Goal: Task Accomplishment & Management: Manage account settings

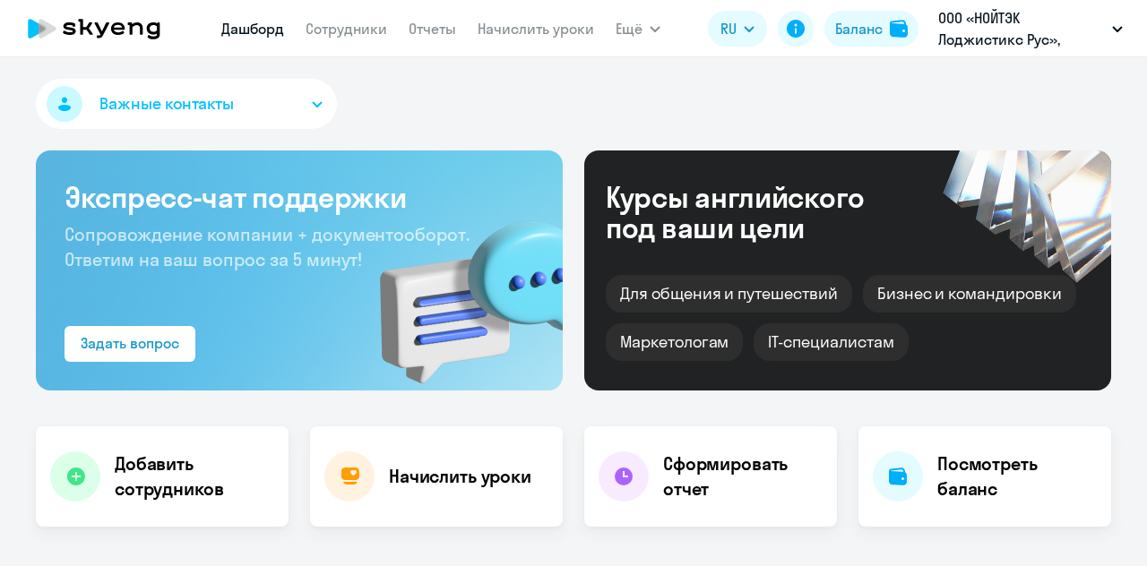
select select "30"
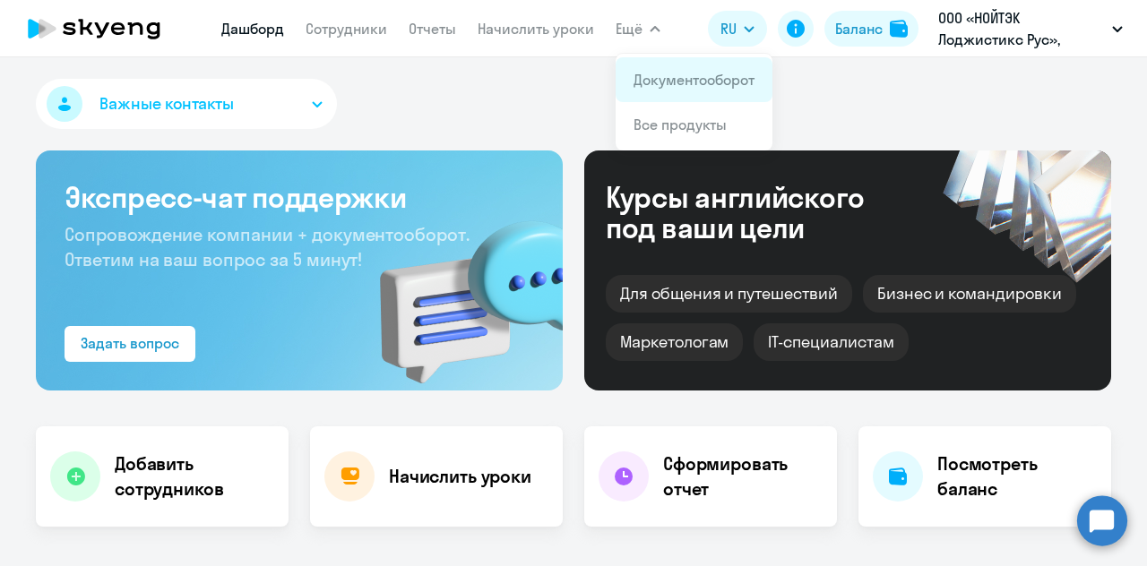
click at [685, 71] on link "Документооборот" at bounding box center [693, 80] width 121 height 18
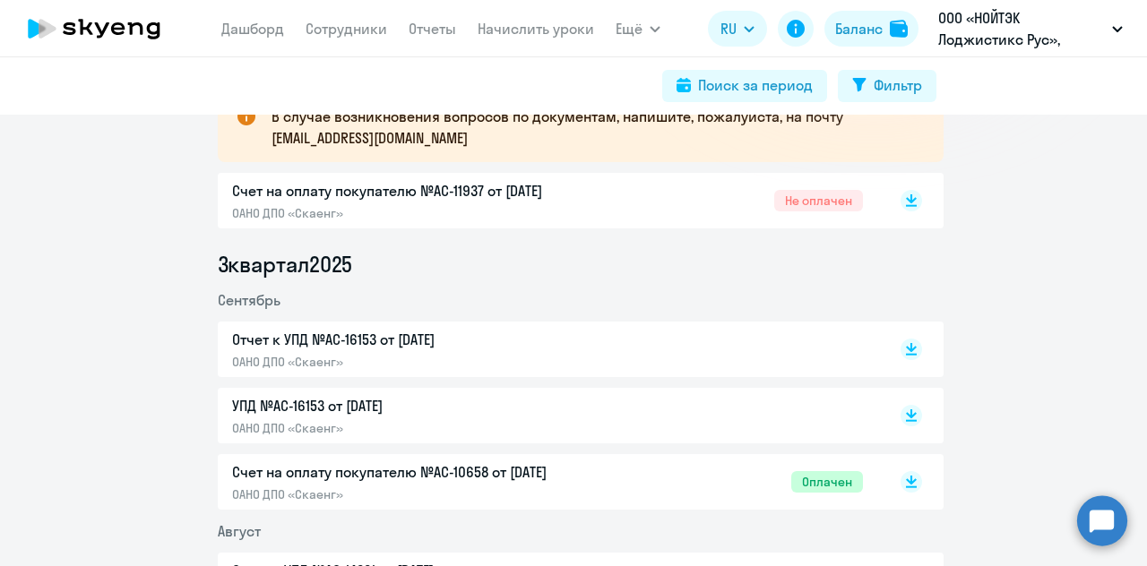
scroll to position [358, 0]
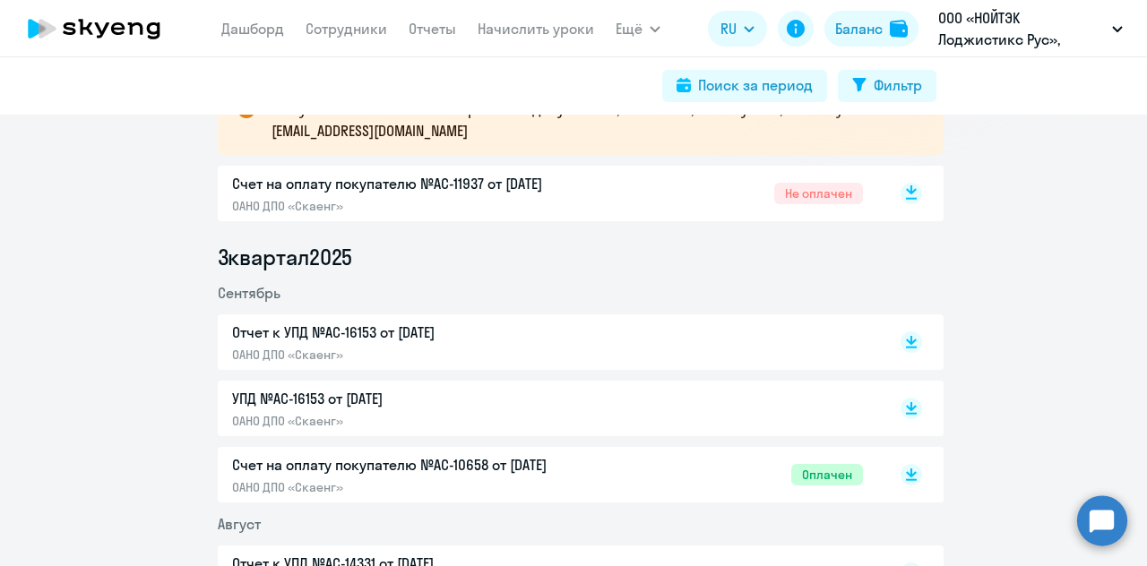
click at [911, 197] on rect at bounding box center [911, 194] width 22 height 22
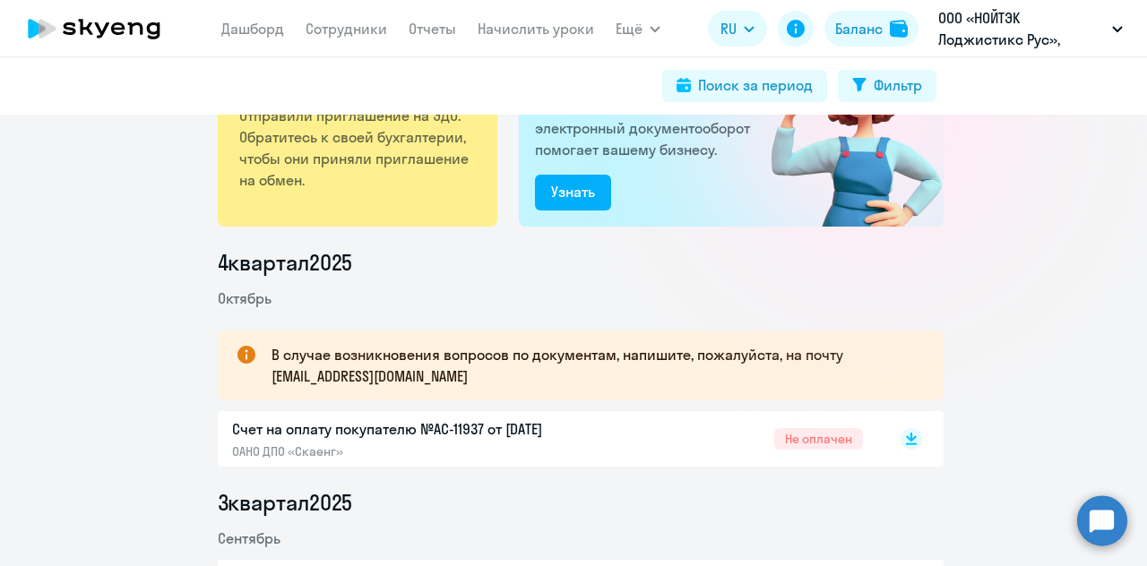
scroll to position [0, 0]
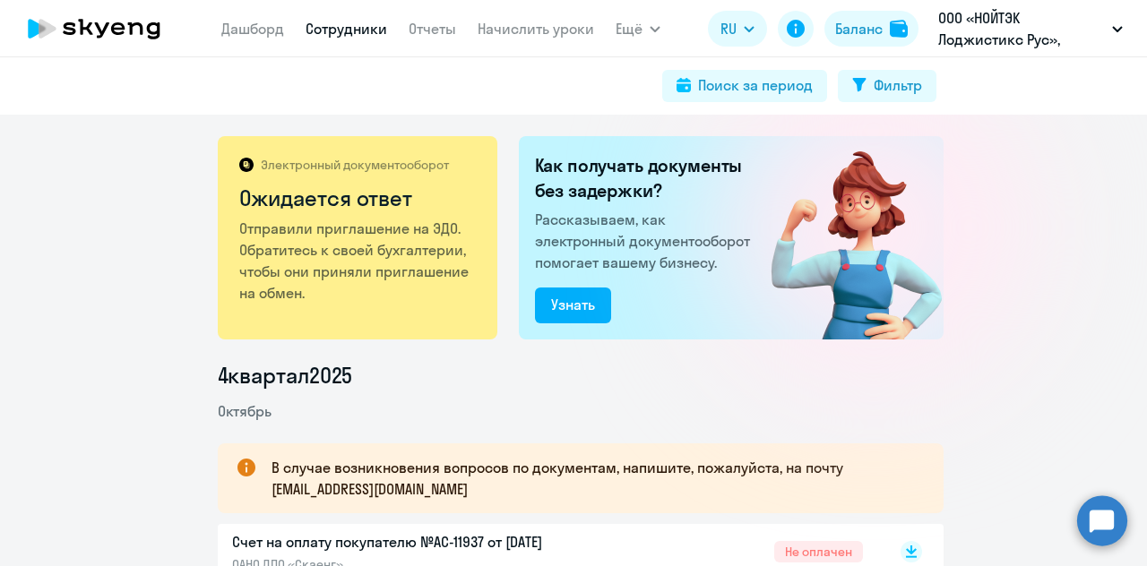
click at [342, 33] on link "Сотрудники" at bounding box center [346, 29] width 82 height 18
select select "30"
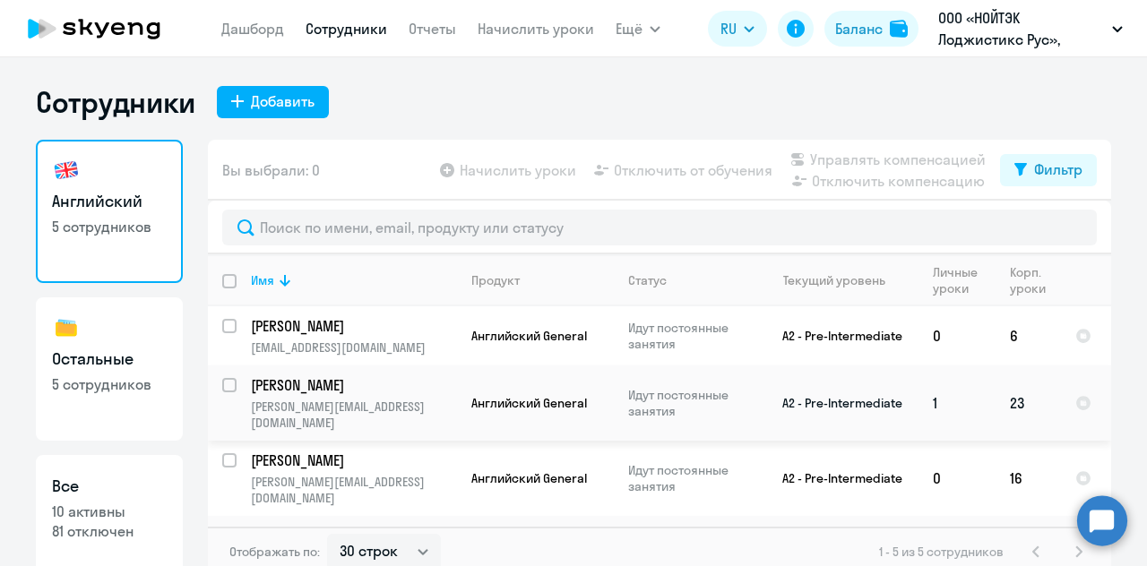
click at [939, 393] on td "1" at bounding box center [956, 403] width 77 height 75
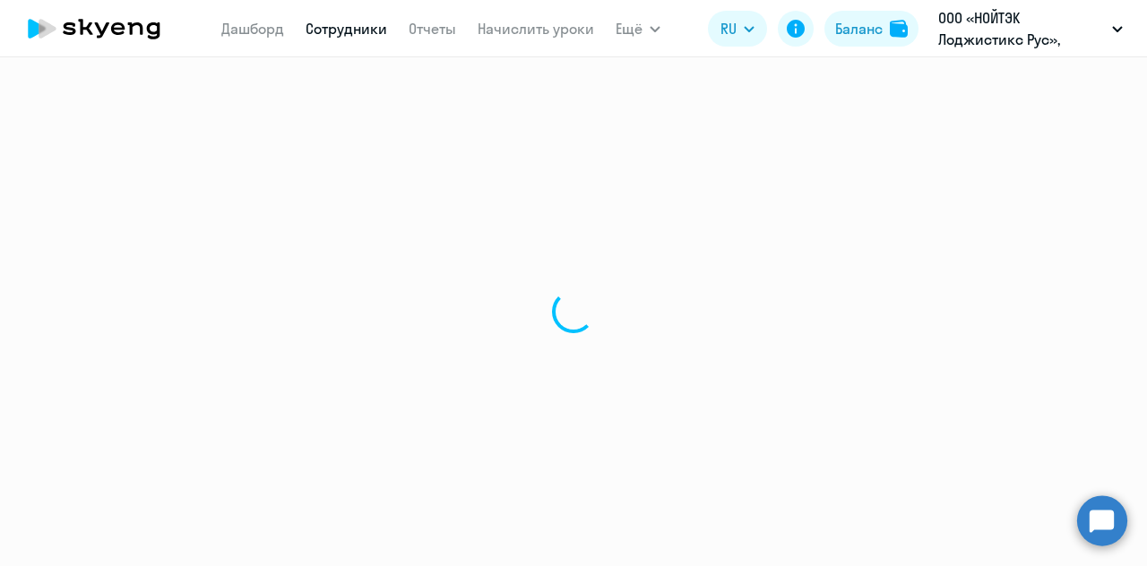
select select "english"
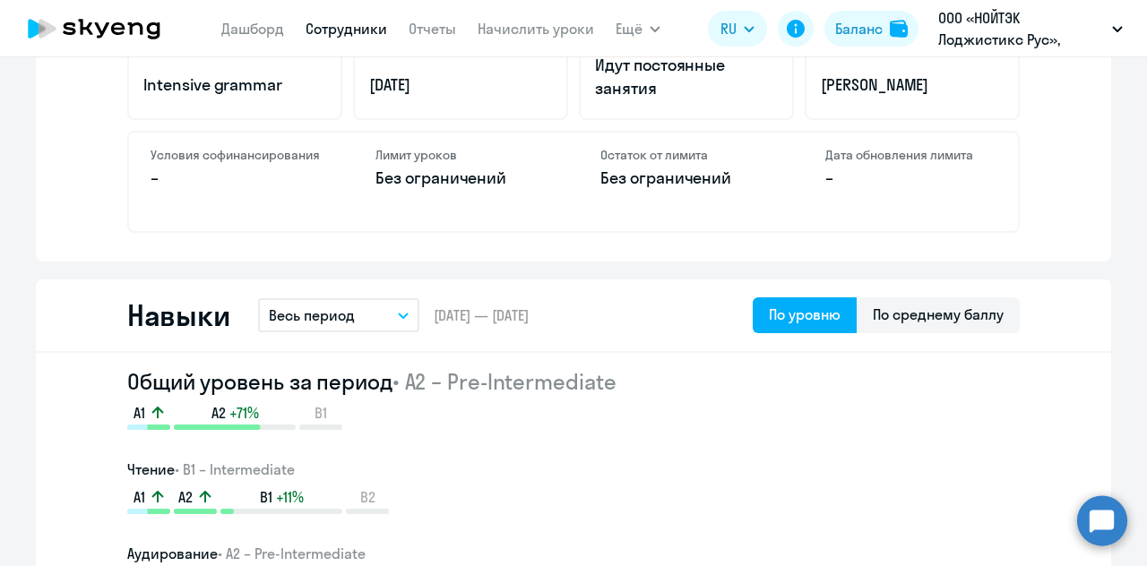
scroll to position [806, 0]
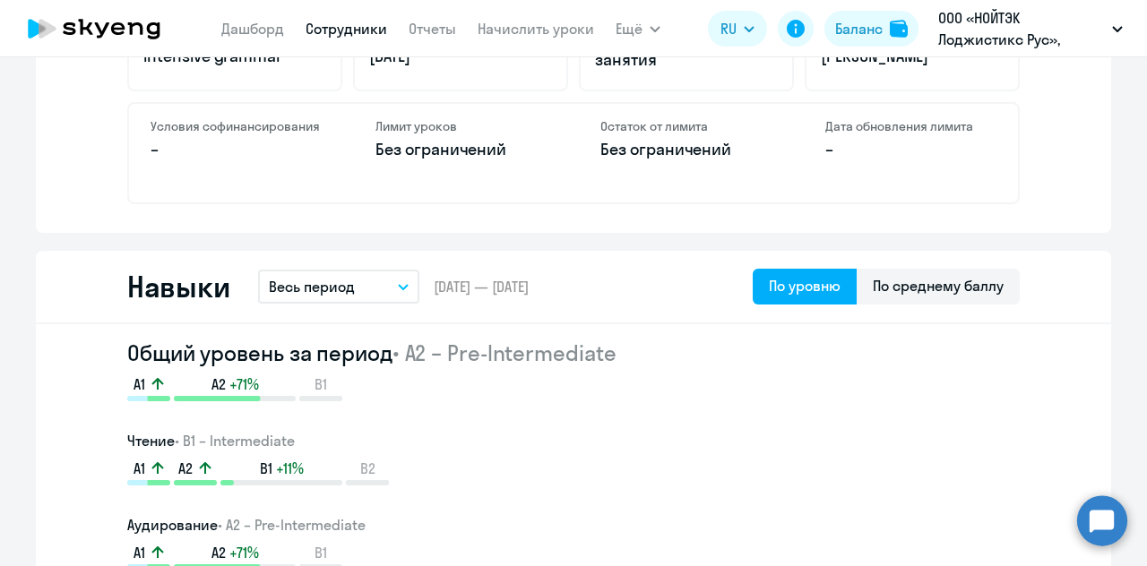
click at [397, 293] on button "Весь период" at bounding box center [338, 287] width 161 height 34
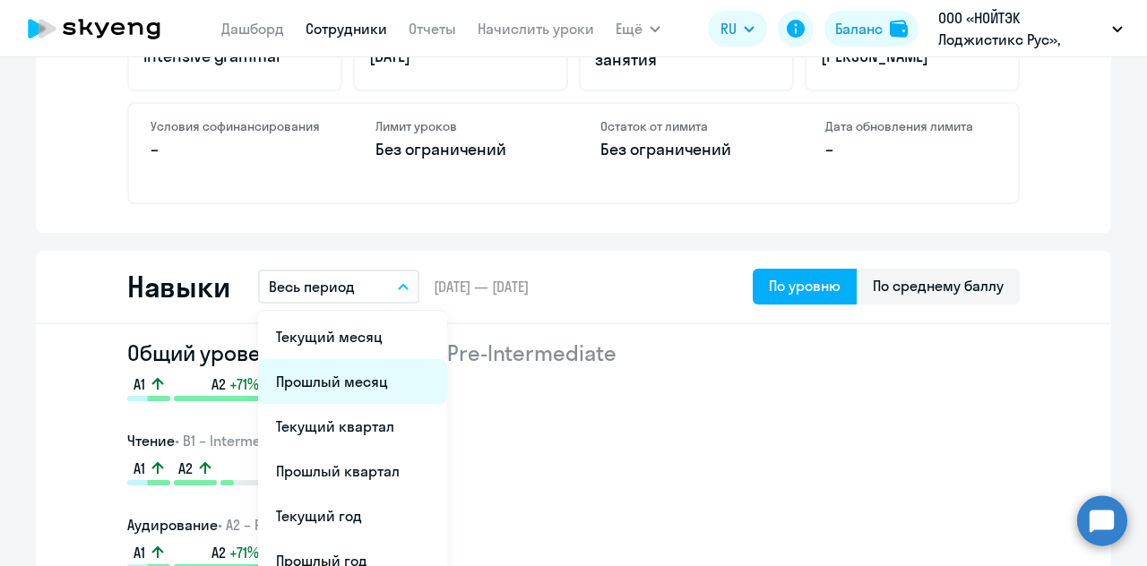
click at [357, 372] on li "Прошлый месяц" at bounding box center [352, 381] width 189 height 45
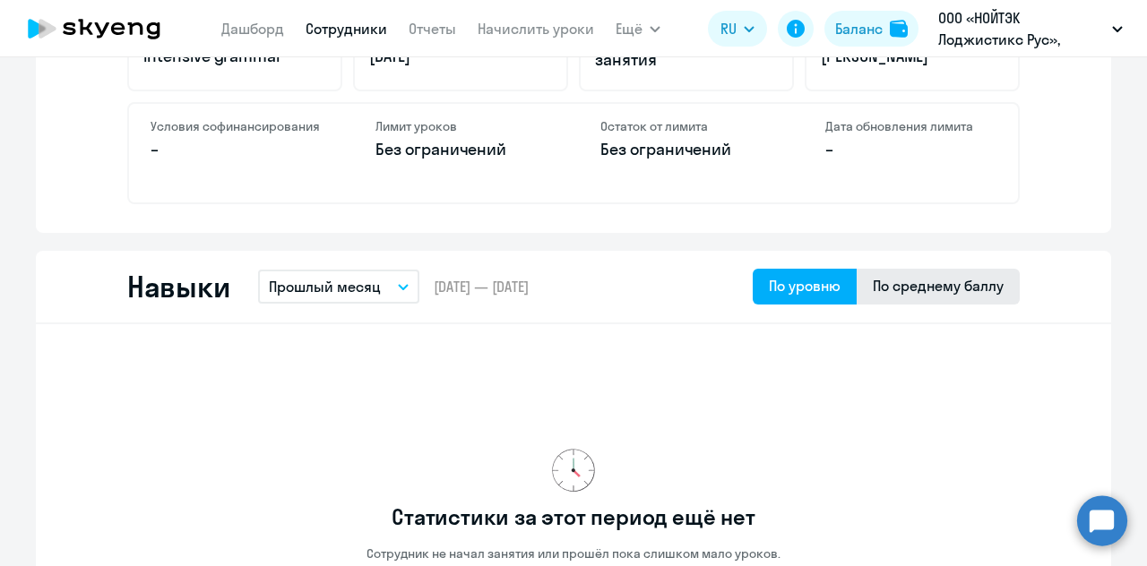
click at [873, 289] on div "По среднему баллу" at bounding box center [938, 286] width 131 height 22
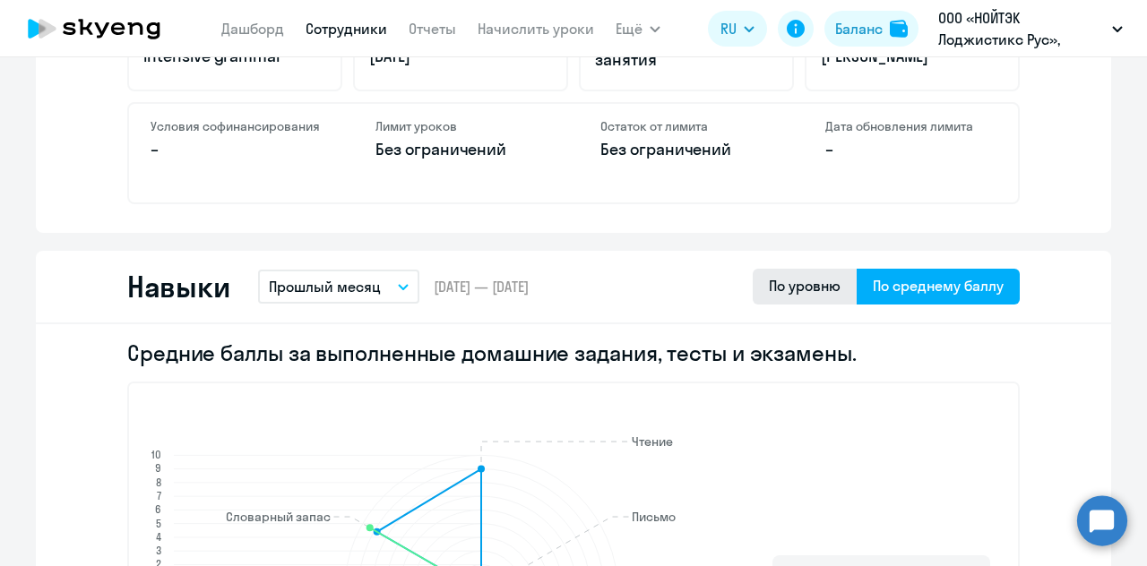
click at [808, 289] on div "По уровню" at bounding box center [805, 286] width 72 height 22
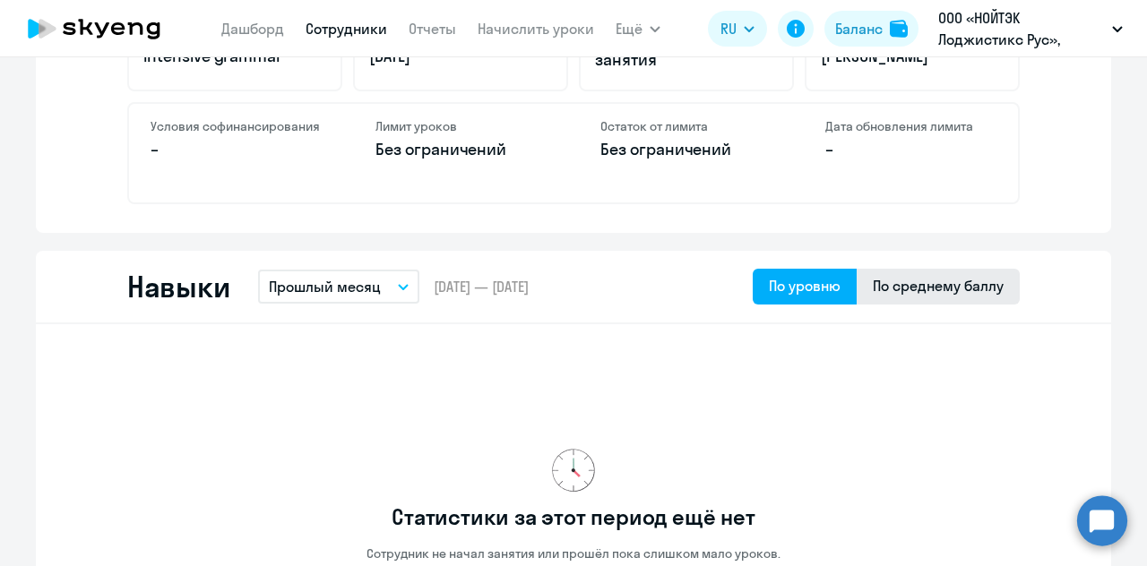
click at [894, 297] on div "По среднему баллу" at bounding box center [937, 287] width 163 height 36
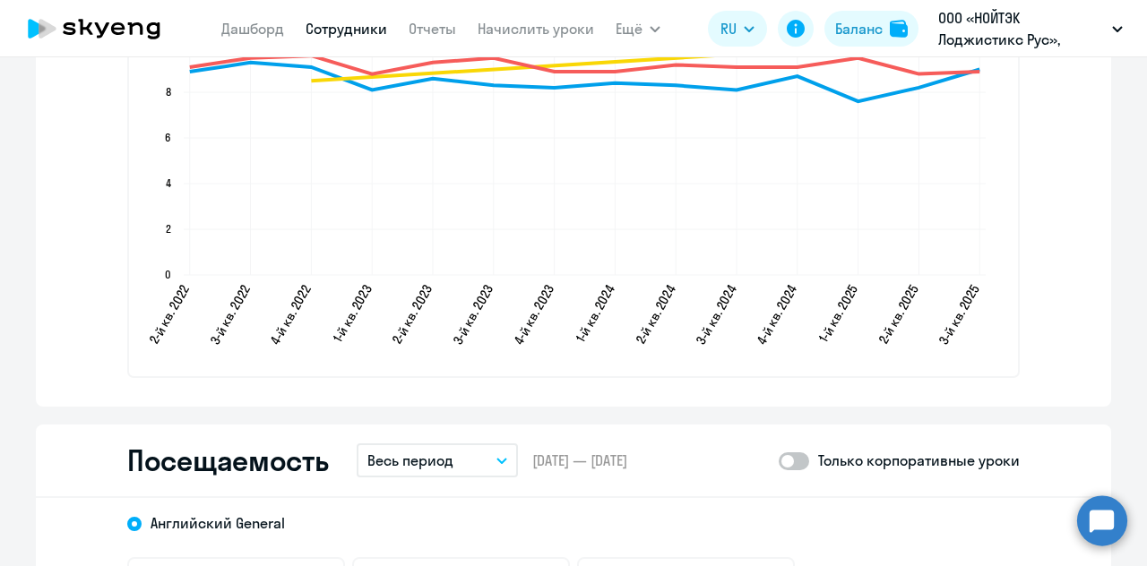
scroll to position [2329, 0]
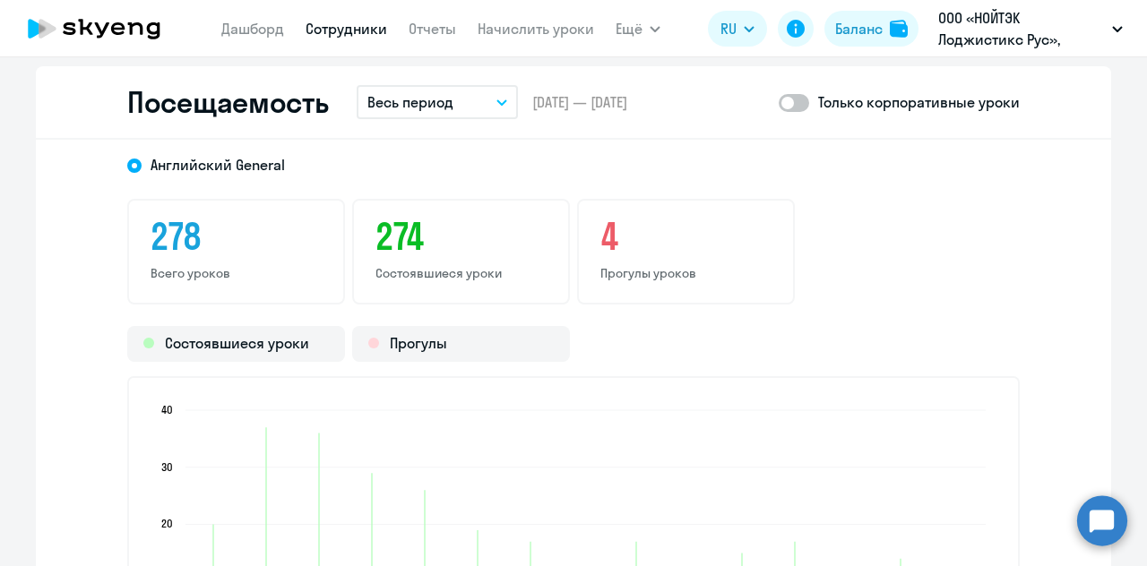
click at [487, 108] on button "Весь период" at bounding box center [437, 102] width 161 height 34
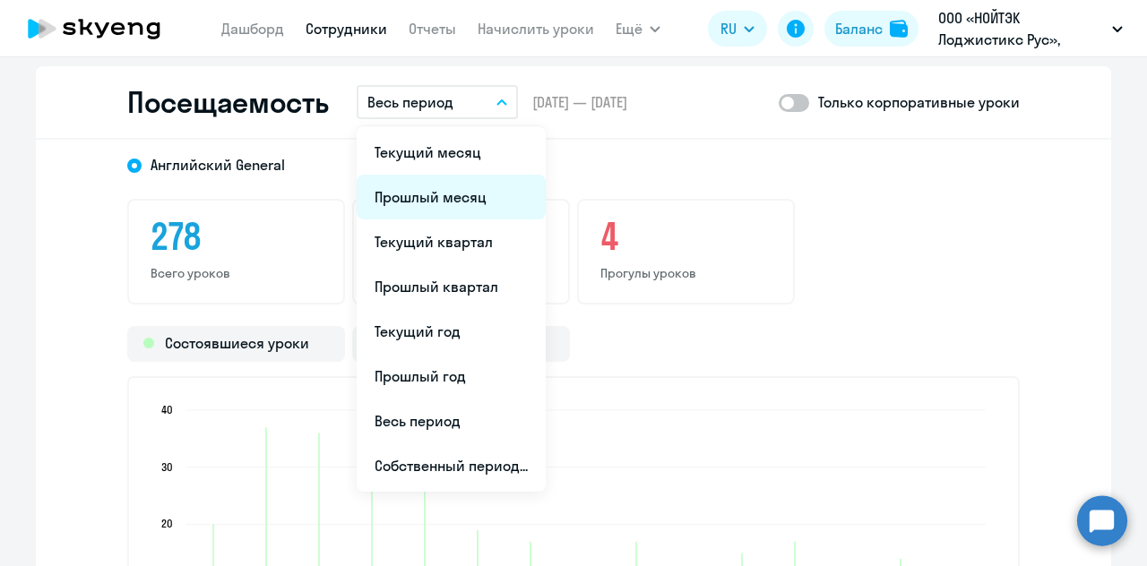
click at [443, 203] on li "Прошлый месяц" at bounding box center [451, 197] width 189 height 45
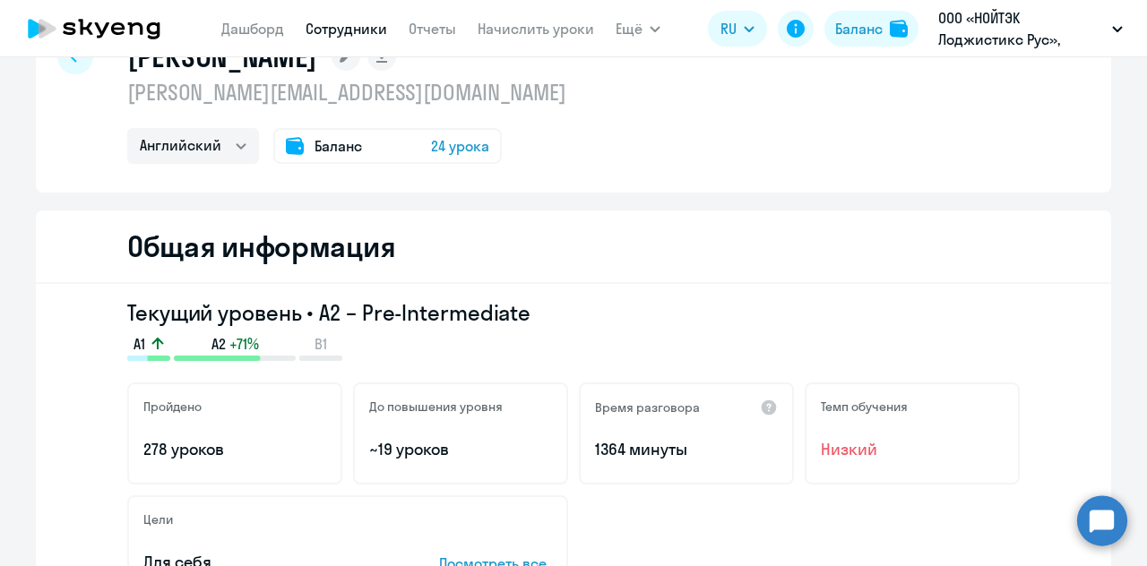
scroll to position [0, 0]
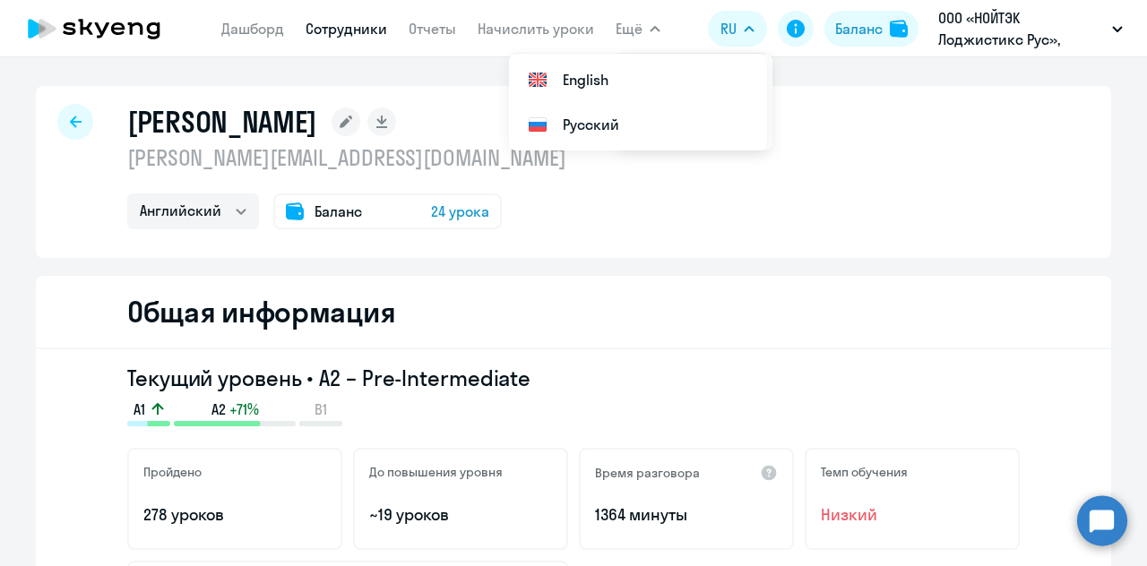
click at [634, 28] on span "Ещё" at bounding box center [628, 29] width 27 height 22
click at [373, 31] on link "Сотрудники" at bounding box center [346, 29] width 82 height 18
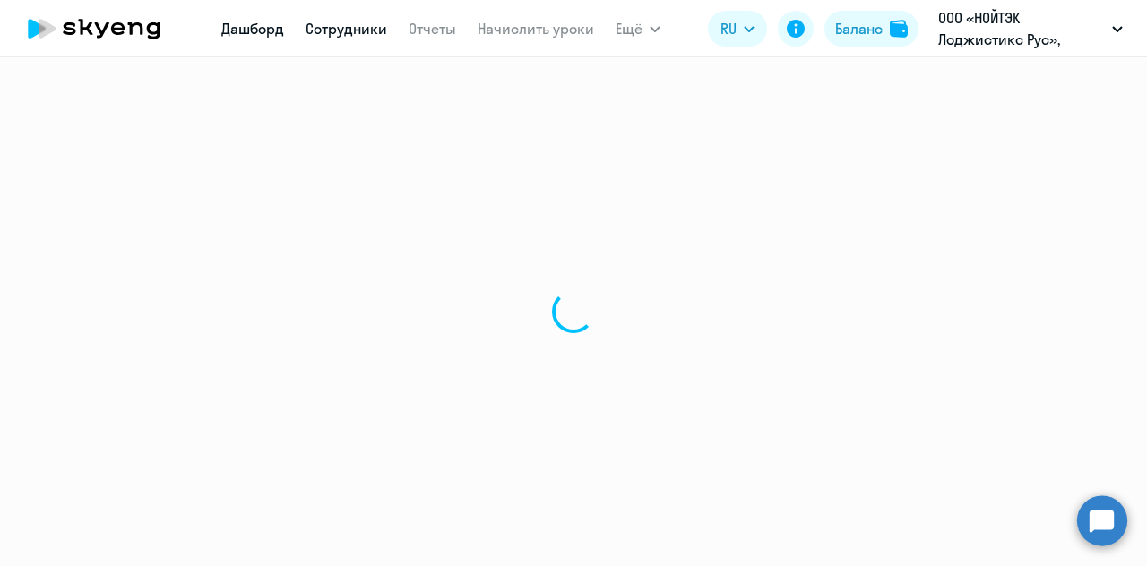
select select "30"
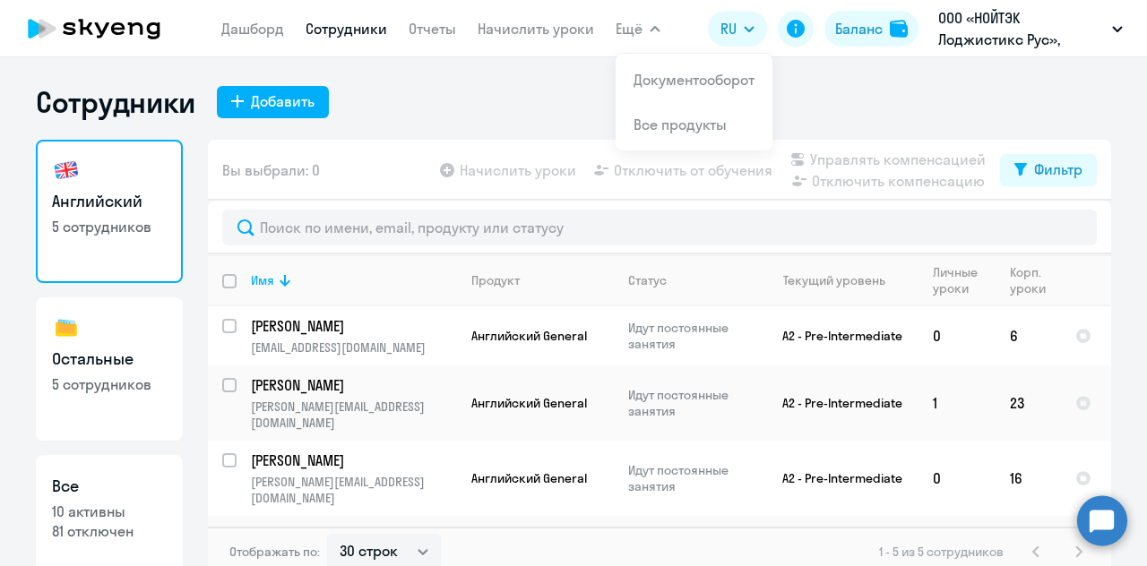
click at [634, 18] on span "Ещё" at bounding box center [628, 29] width 27 height 22
click at [635, 30] on span "Ещё" at bounding box center [628, 29] width 27 height 22
click at [644, 29] on button "Ещё" at bounding box center [637, 29] width 45 height 36
click at [647, 74] on link "Документооборот" at bounding box center [693, 80] width 121 height 18
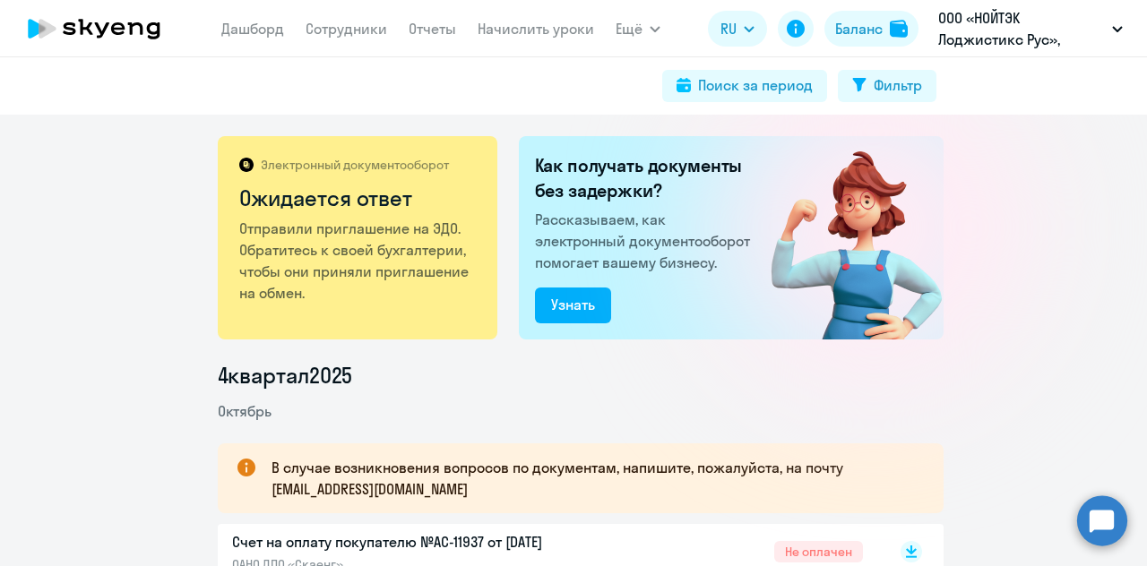
click at [245, 323] on div "Электронный документооборот Ожидается ответ Отправили приглашение на ЭДО. Обрат…" at bounding box center [358, 237] width 280 height 203
click at [271, 320] on div "Электронный документооборот Ожидается ответ Отправили приглашение на ЭДО. Обрат…" at bounding box center [358, 237] width 280 height 203
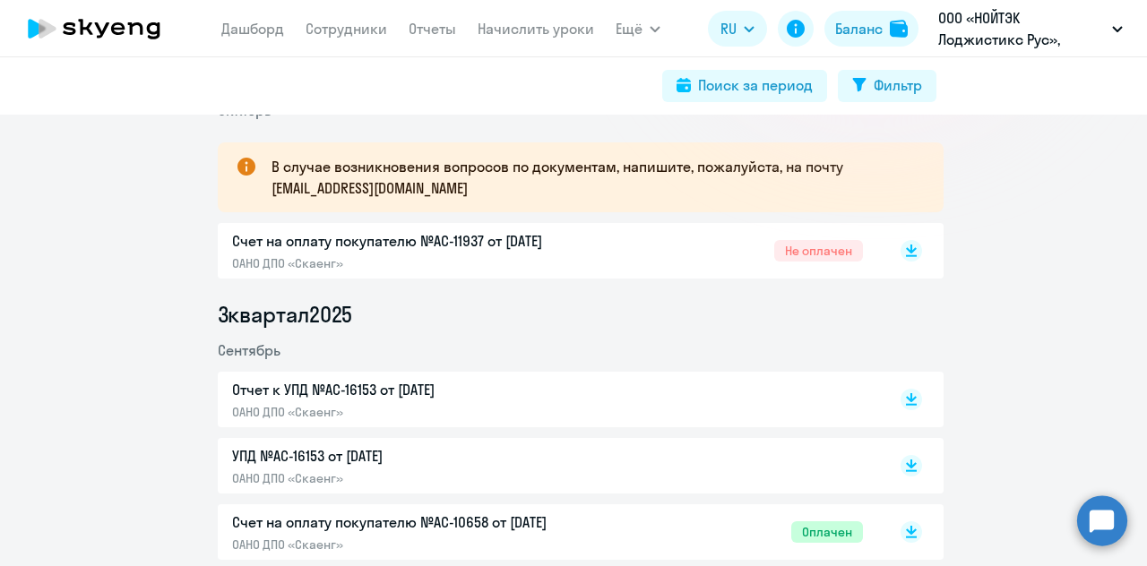
scroll to position [179, 0]
